Goal: Navigation & Orientation: Go to known website

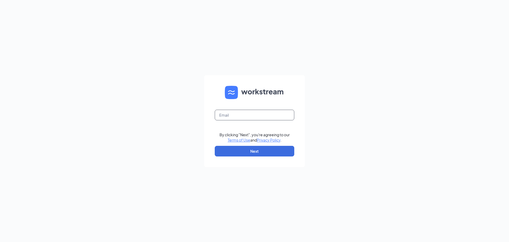
click at [248, 113] on input "text" at bounding box center [255, 115] width 80 height 11
type input "[PERSON_NAME][EMAIL_ADDRESS][DOMAIN_NAME]"
click at [260, 155] on button "Next" at bounding box center [255, 151] width 80 height 11
